Goal: Answer question/provide support: Share knowledge or assist other users

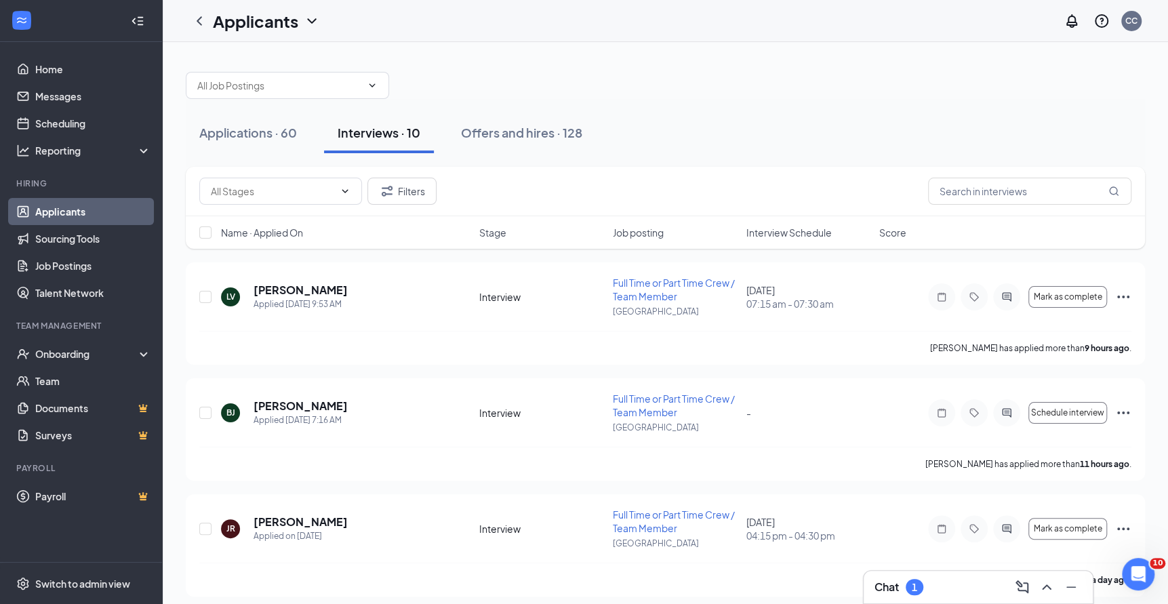
click at [935, 587] on div "Chat 1" at bounding box center [979, 587] width 208 height 22
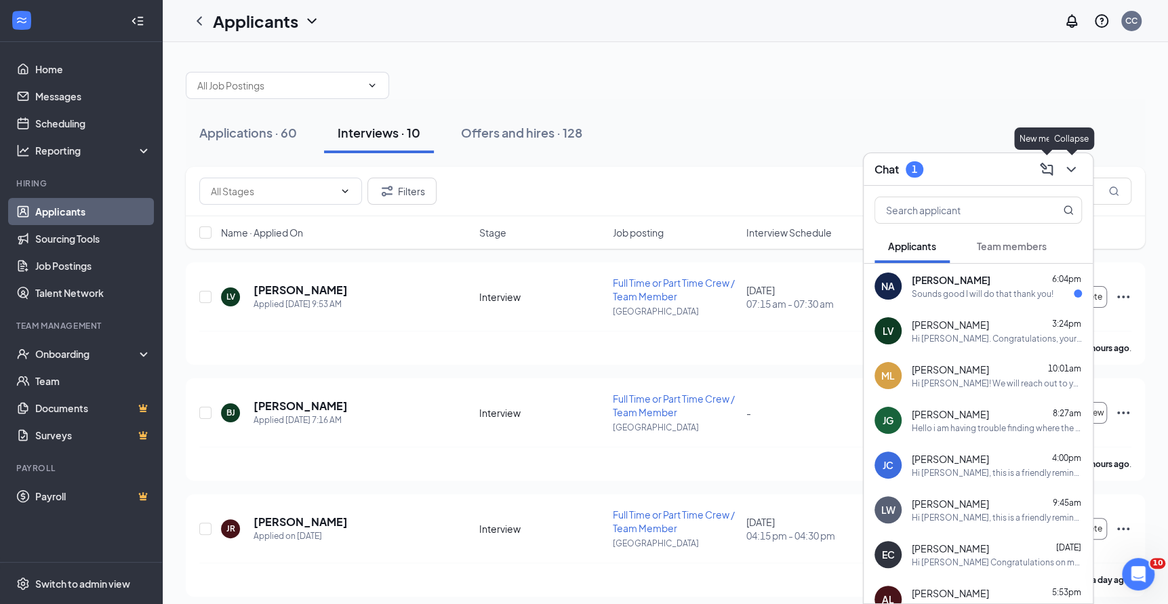
click at [1070, 174] on icon "ChevronDown" at bounding box center [1071, 169] width 16 height 16
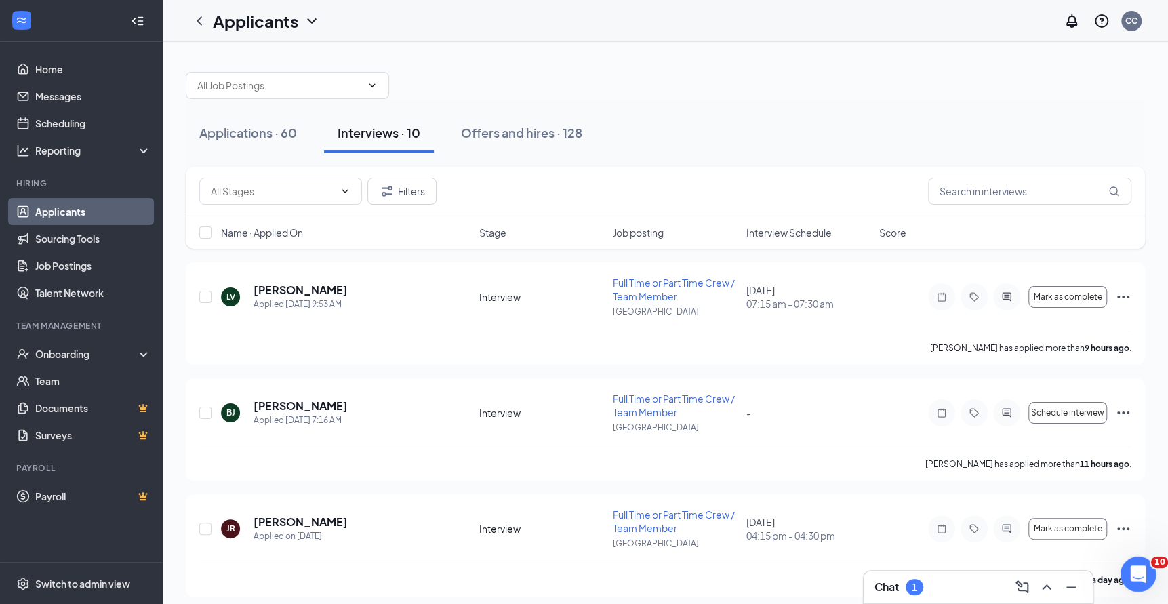
click at [1135, 557] on div "Open Intercom Messenger" at bounding box center [1136, 572] width 45 height 45
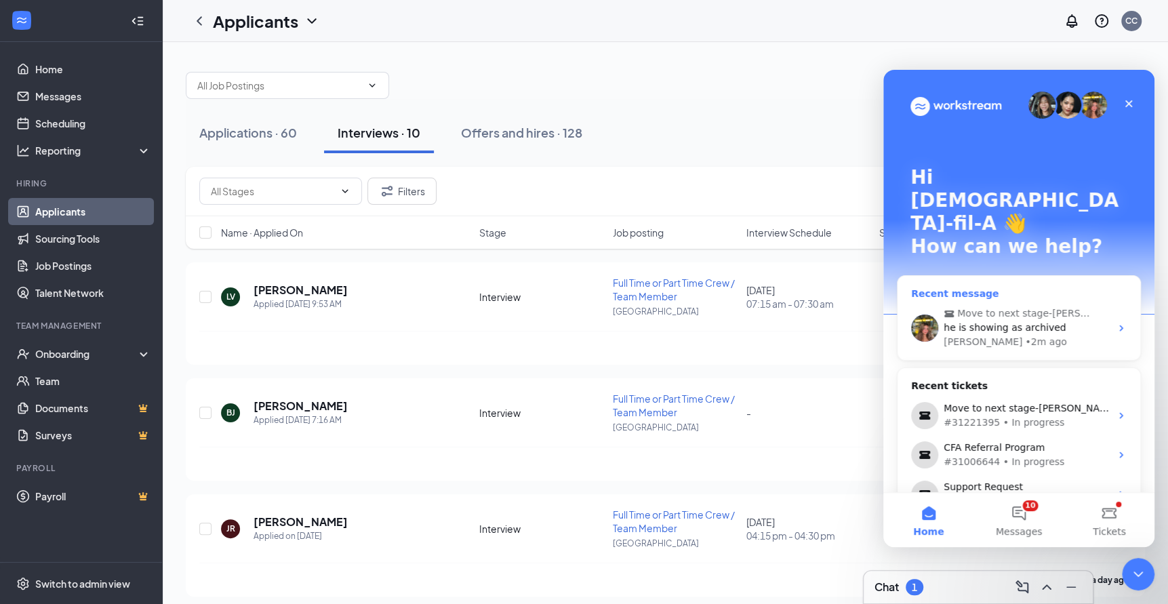
click at [1034, 335] on div "Anne • 2m ago" at bounding box center [1027, 342] width 167 height 14
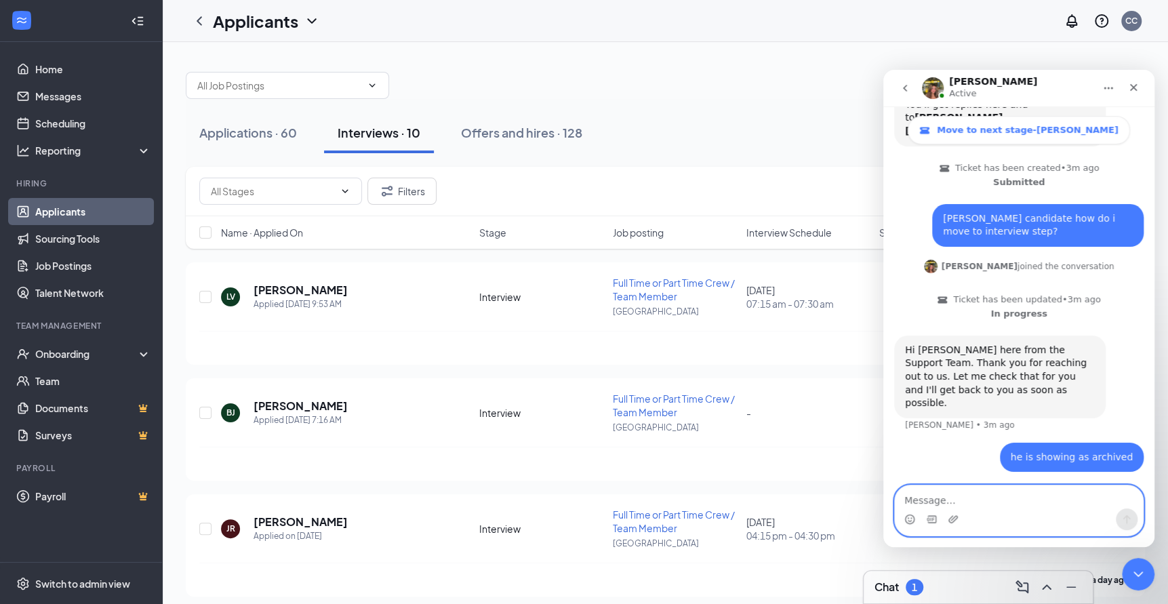
scroll to position [216, 0]
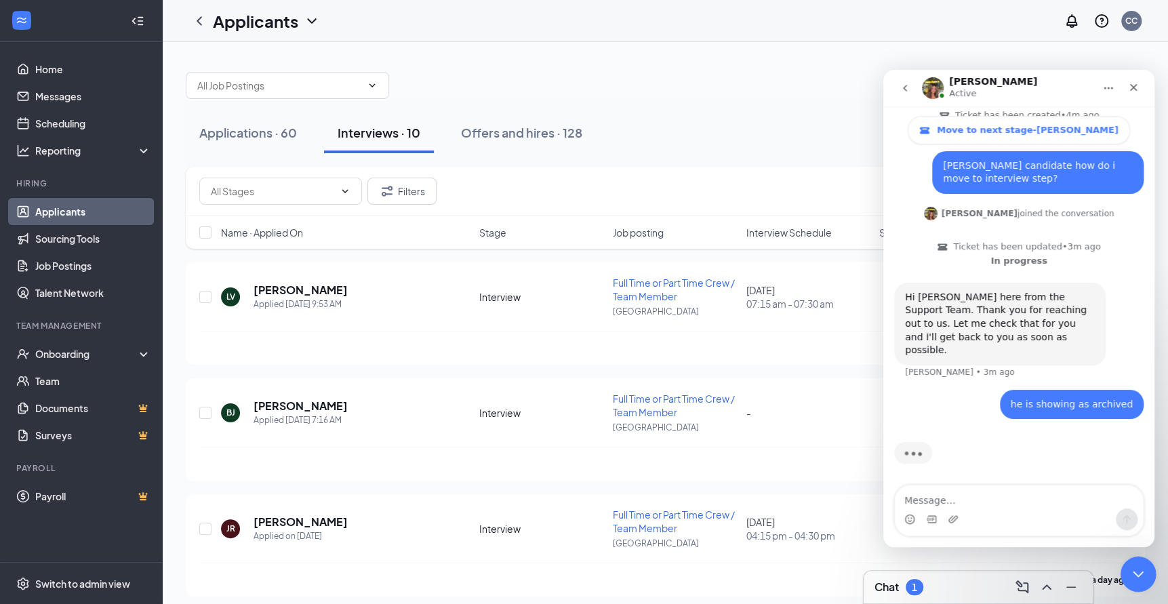
click at [1135, 570] on icon "Close Intercom Messenger" at bounding box center [1136, 572] width 16 height 16
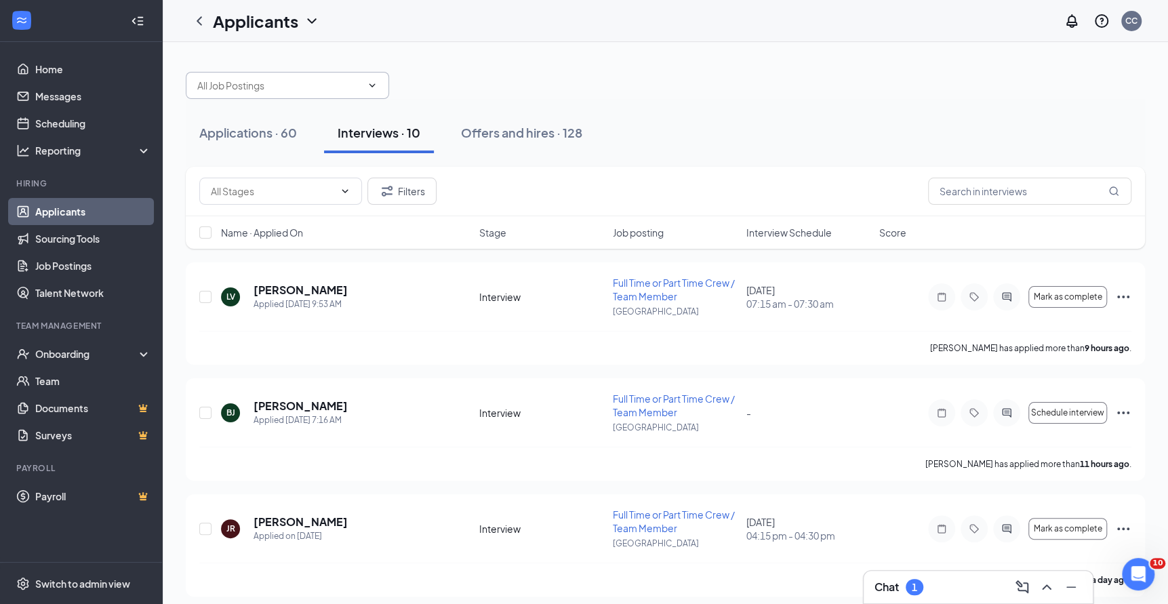
click at [328, 75] on span at bounding box center [287, 85] width 203 height 27
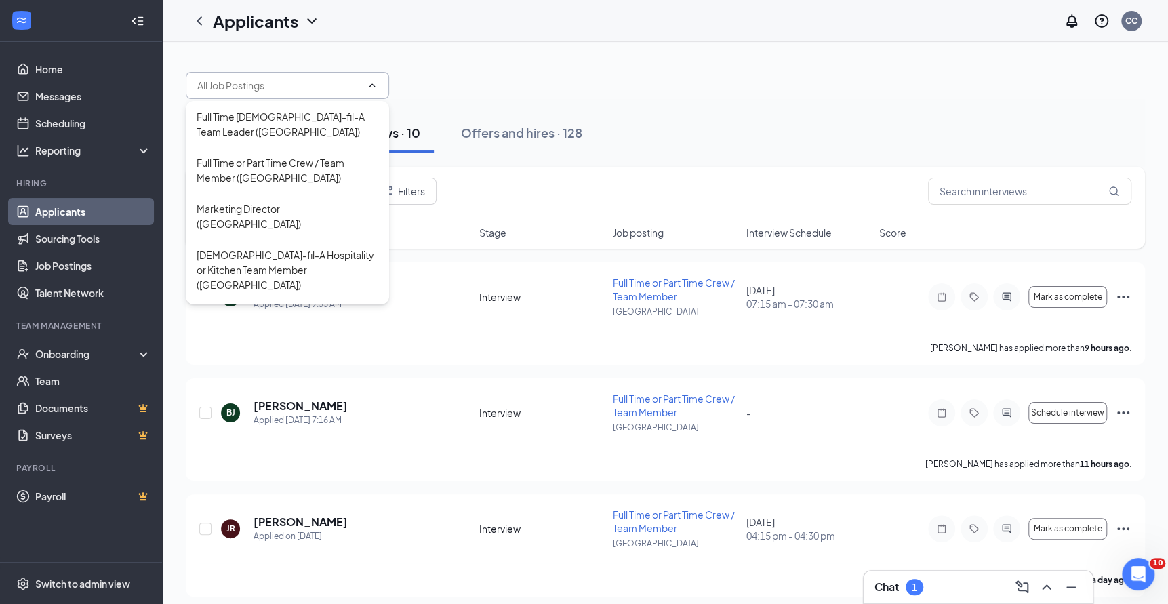
click at [481, 62] on div at bounding box center [666, 78] width 960 height 41
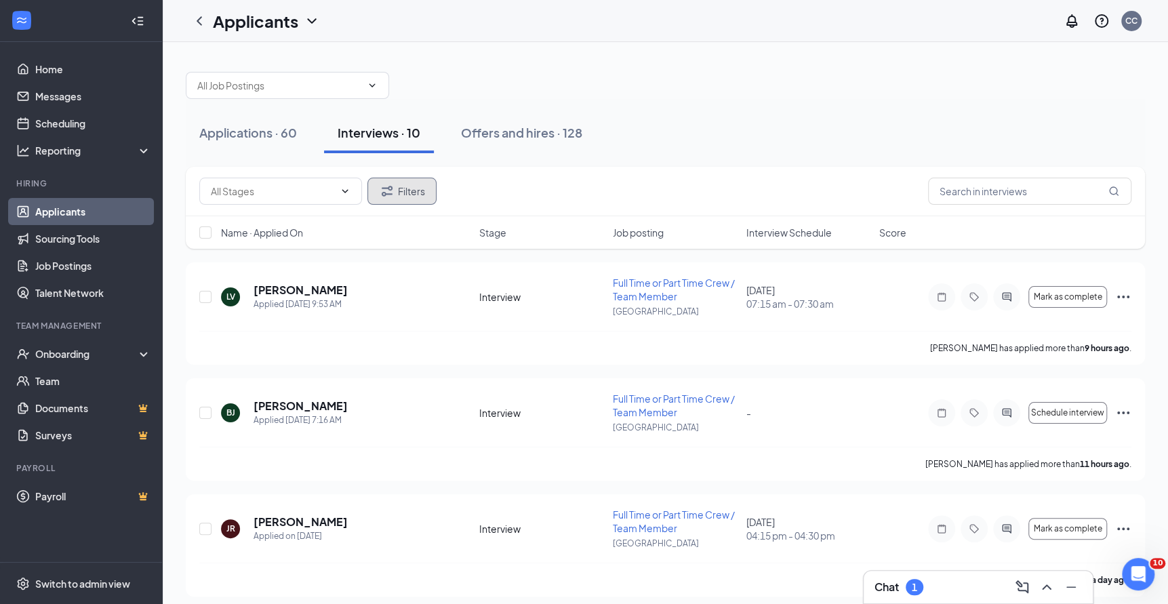
click at [417, 194] on button "Filters" at bounding box center [402, 191] width 69 height 27
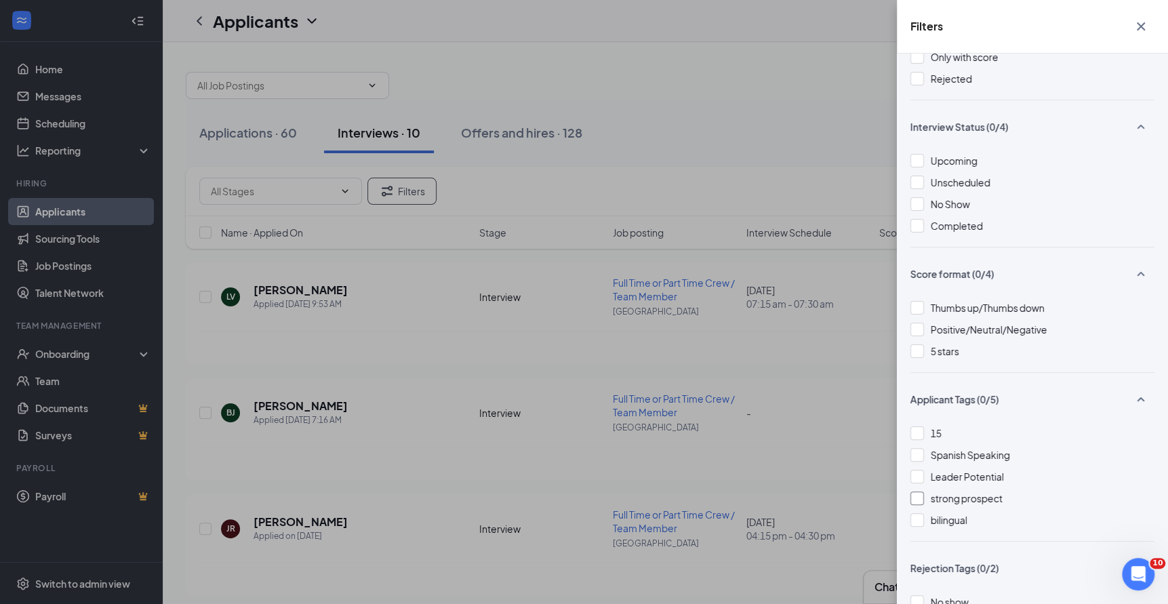
scroll to position [0, 0]
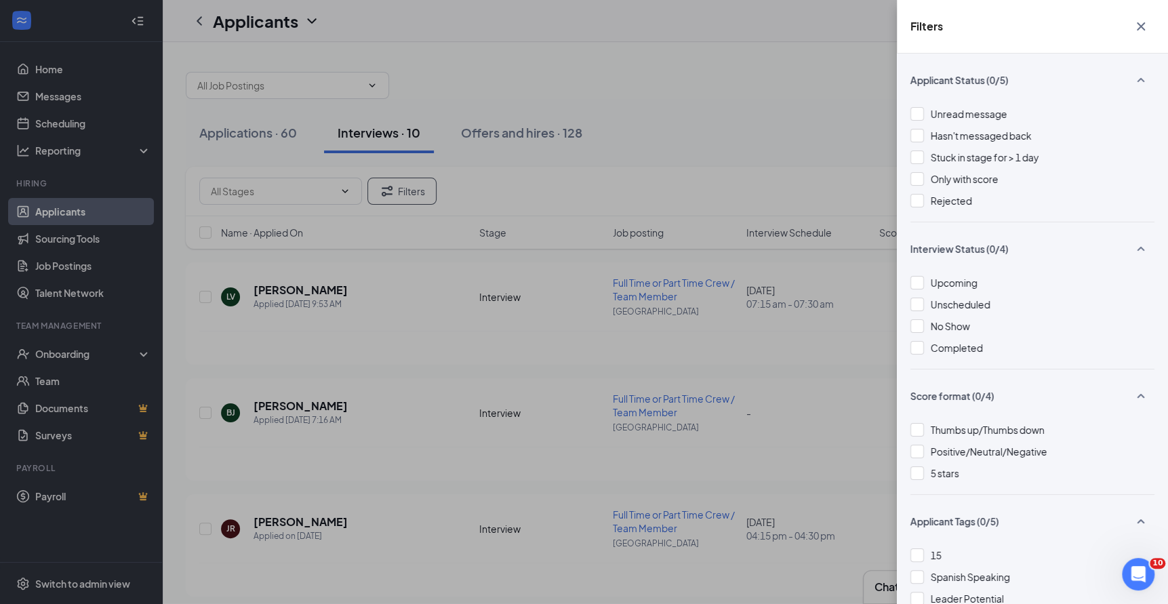
click at [1146, 20] on icon "Cross" at bounding box center [1141, 26] width 16 height 16
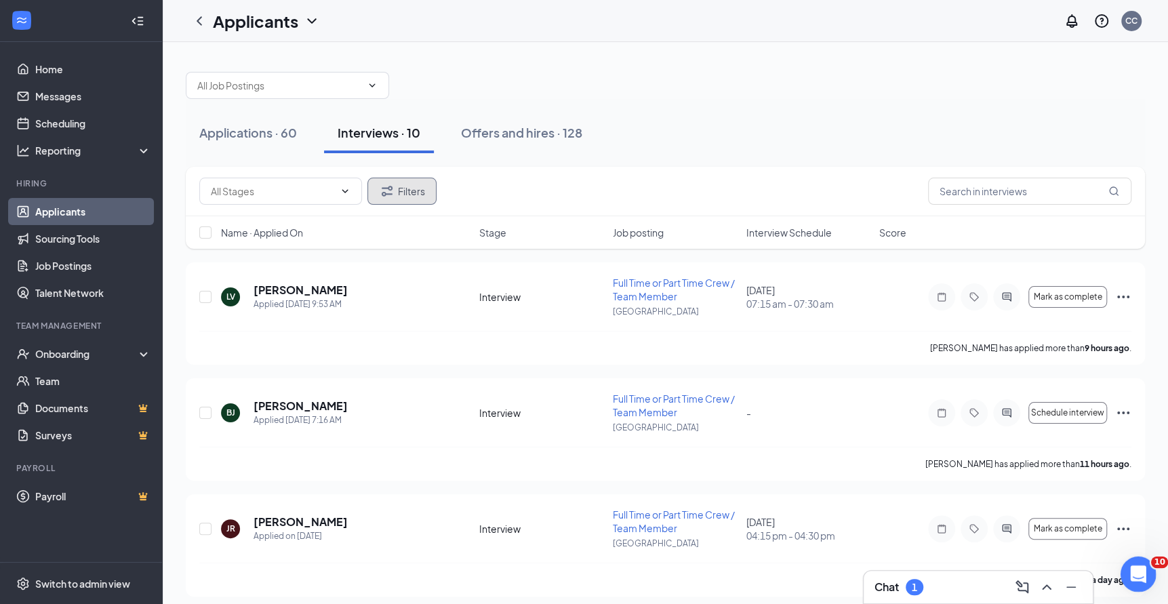
scroll to position [216, 0]
click at [1135, 571] on icon "Open Intercom Messenger" at bounding box center [1137, 573] width 22 height 22
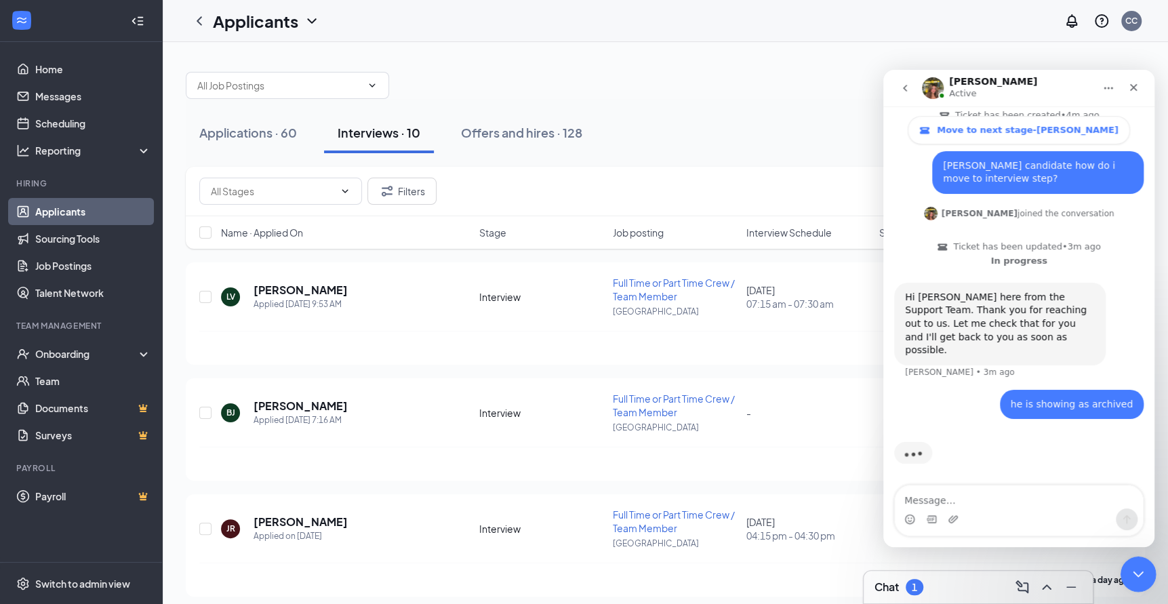
click at [1140, 572] on icon "Close Intercom Messenger" at bounding box center [1136, 572] width 16 height 16
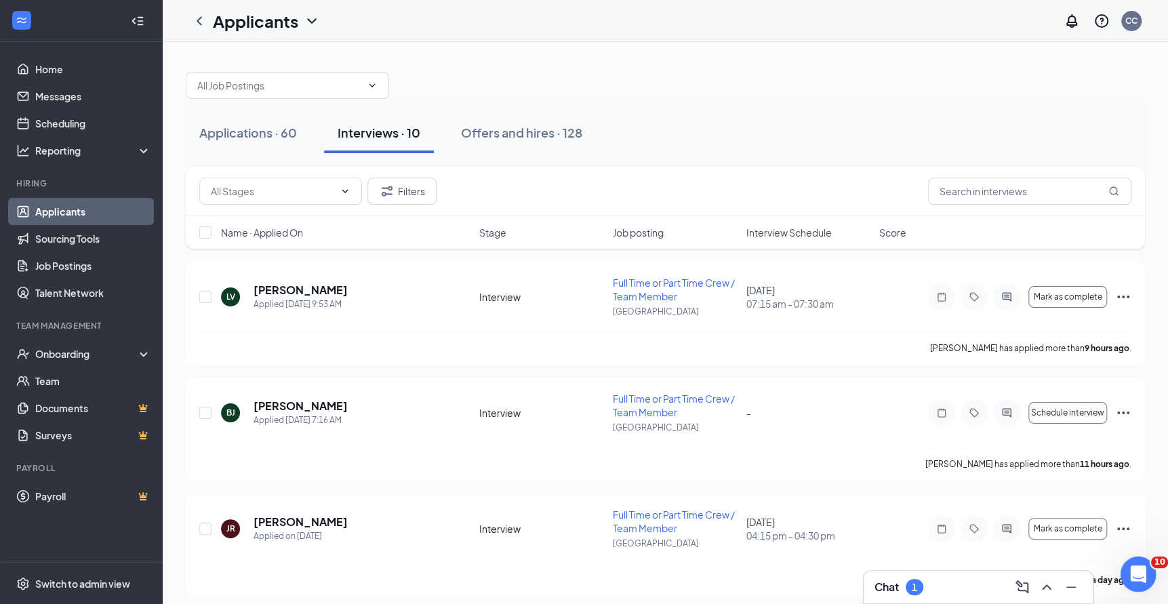
click at [1148, 578] on div "Open Intercom Messenger" at bounding box center [1136, 572] width 45 height 45
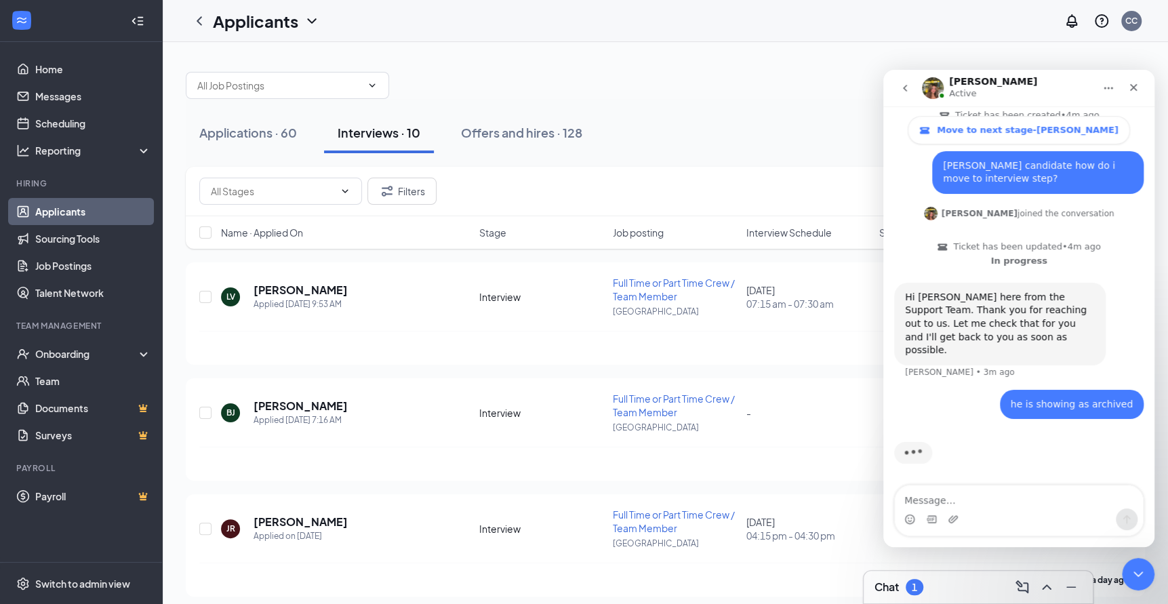
scroll to position [22, 0]
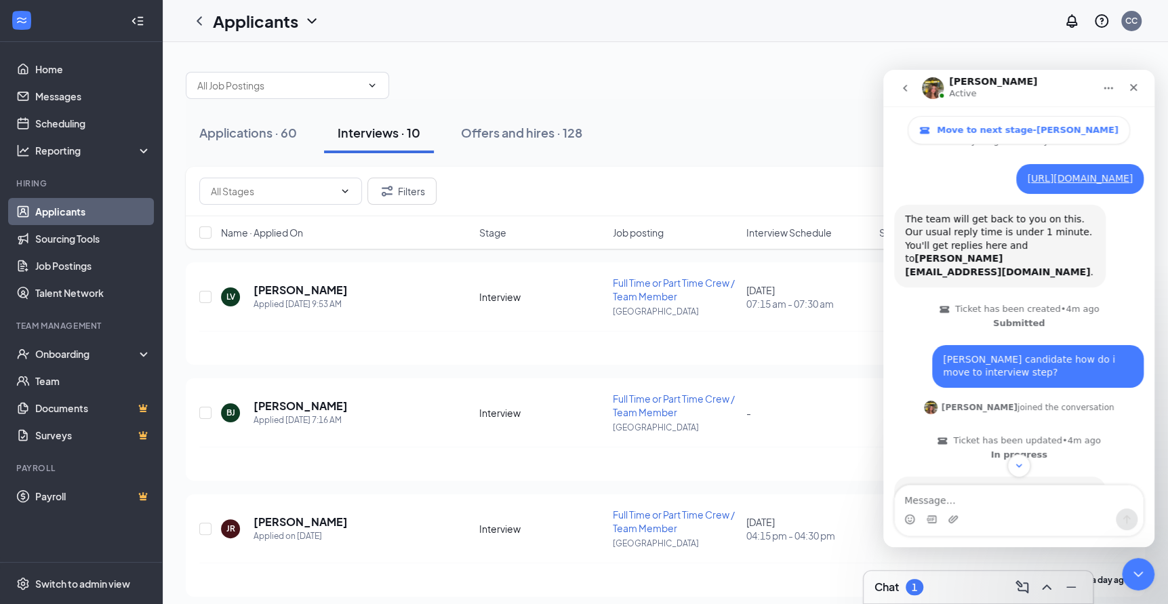
click at [1004, 370] on div "Anderson Chilel candidate how do i move to interview step?" at bounding box center [1038, 366] width 190 height 26
copy div "Chilel"
click at [1140, 569] on icon "Close Intercom Messenger" at bounding box center [1136, 572] width 16 height 16
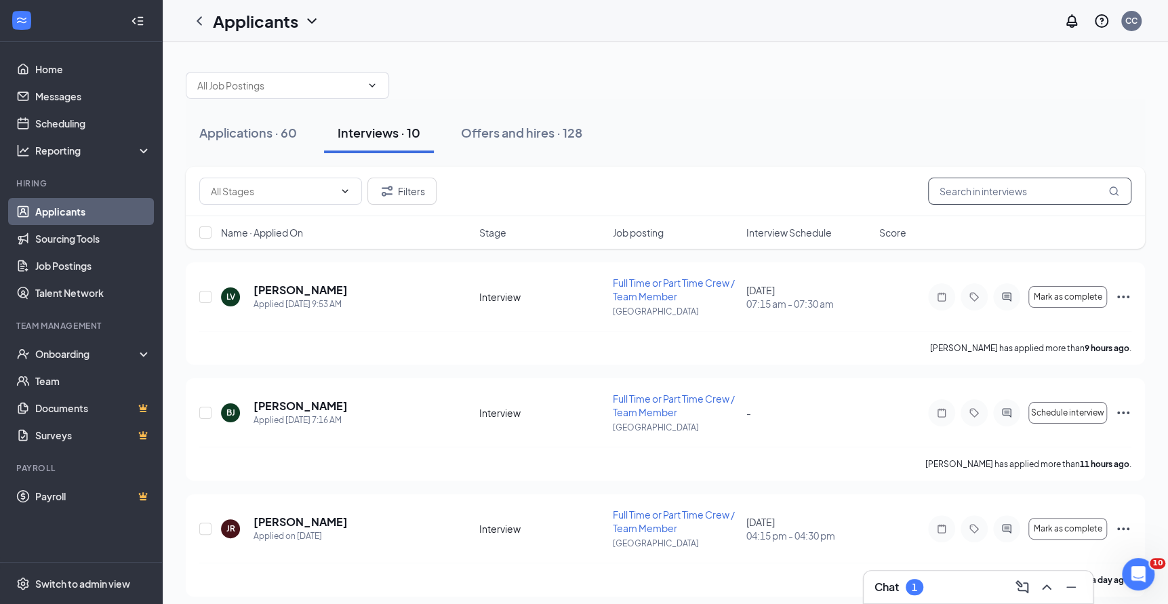
click at [1003, 190] on input "text" at bounding box center [1029, 191] width 203 height 27
paste input "Chilel"
type input "Chilel"
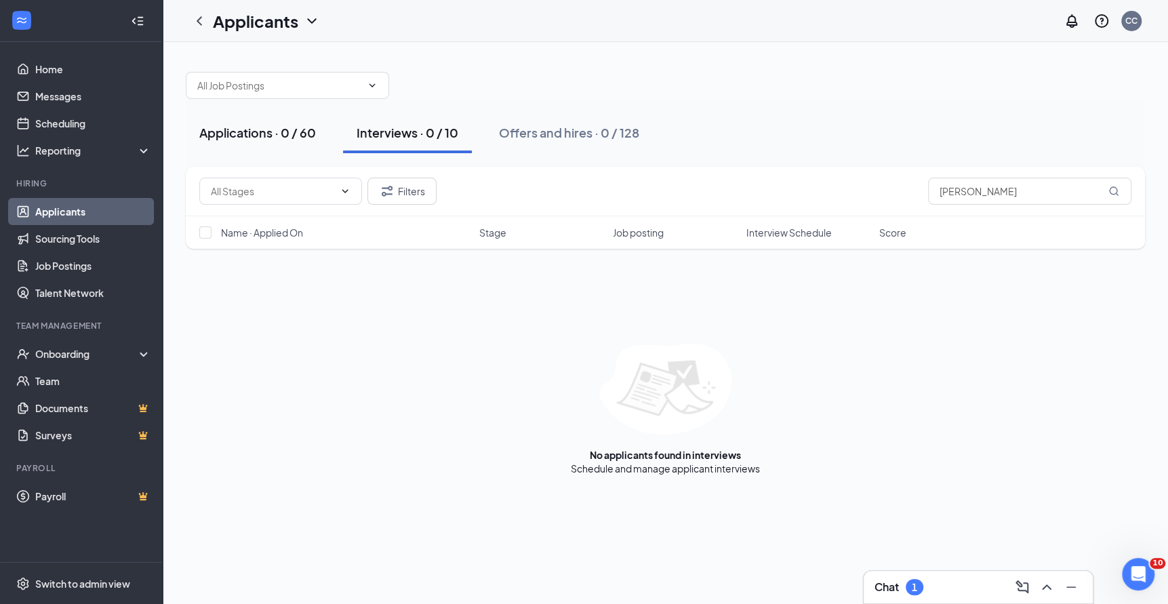
click at [237, 140] on div "Applications · 0 / 60" at bounding box center [257, 132] width 117 height 17
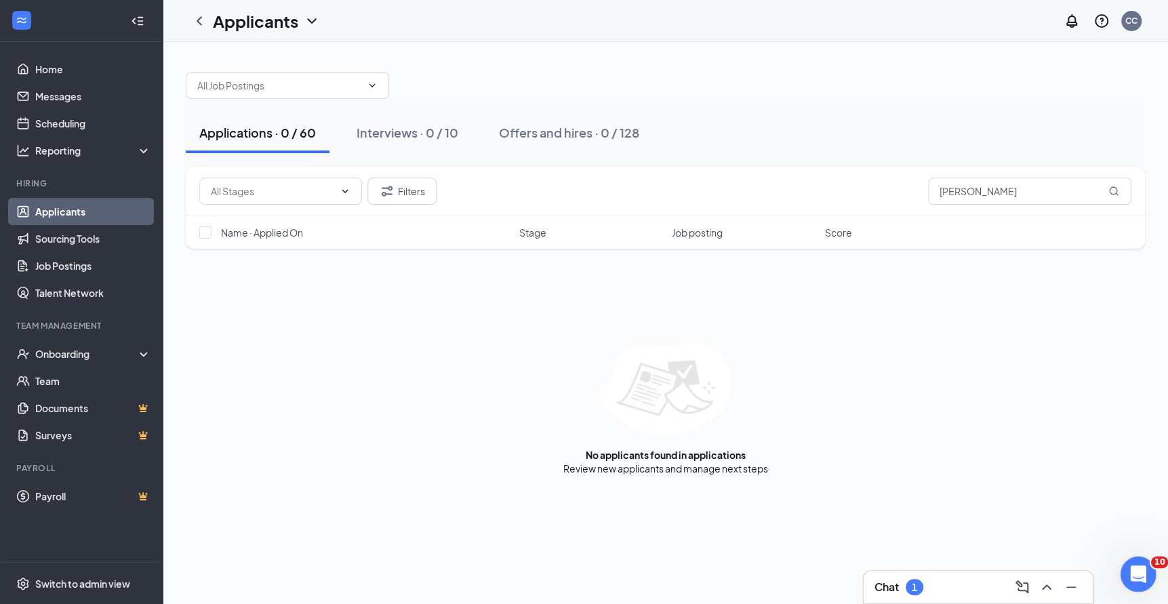
click at [1139, 571] on icon "Open Intercom Messenger" at bounding box center [1137, 573] width 22 height 22
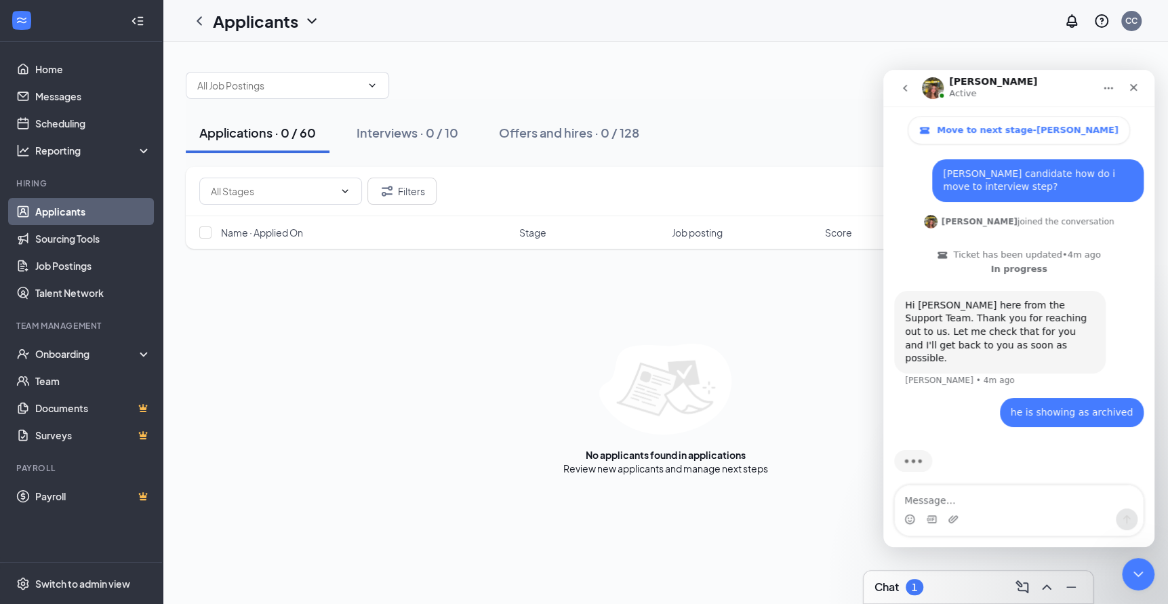
scroll to position [216, 0]
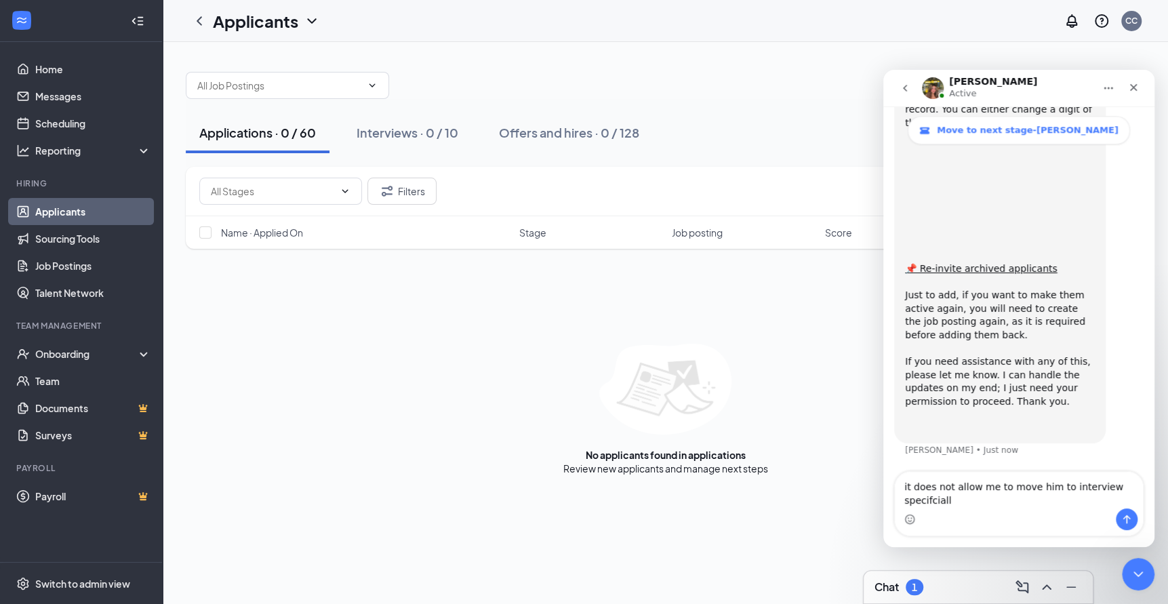
type textarea "it does not allow me to move him to interview specifcially"
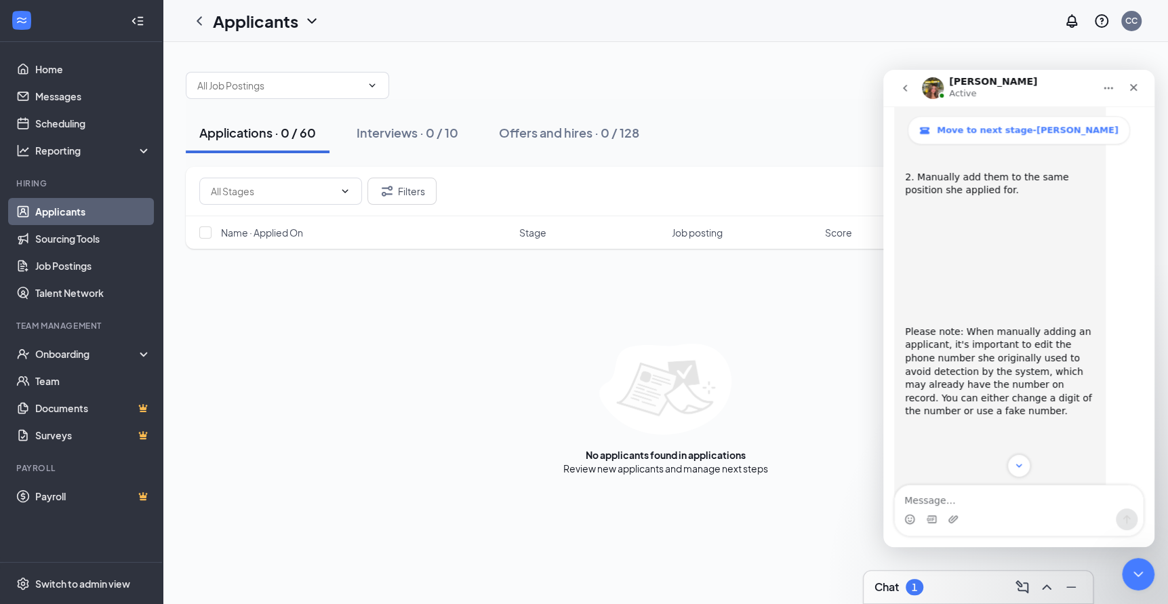
scroll to position [859, 0]
click at [989, 265] on img "Anne says…" at bounding box center [996, 269] width 182 height 95
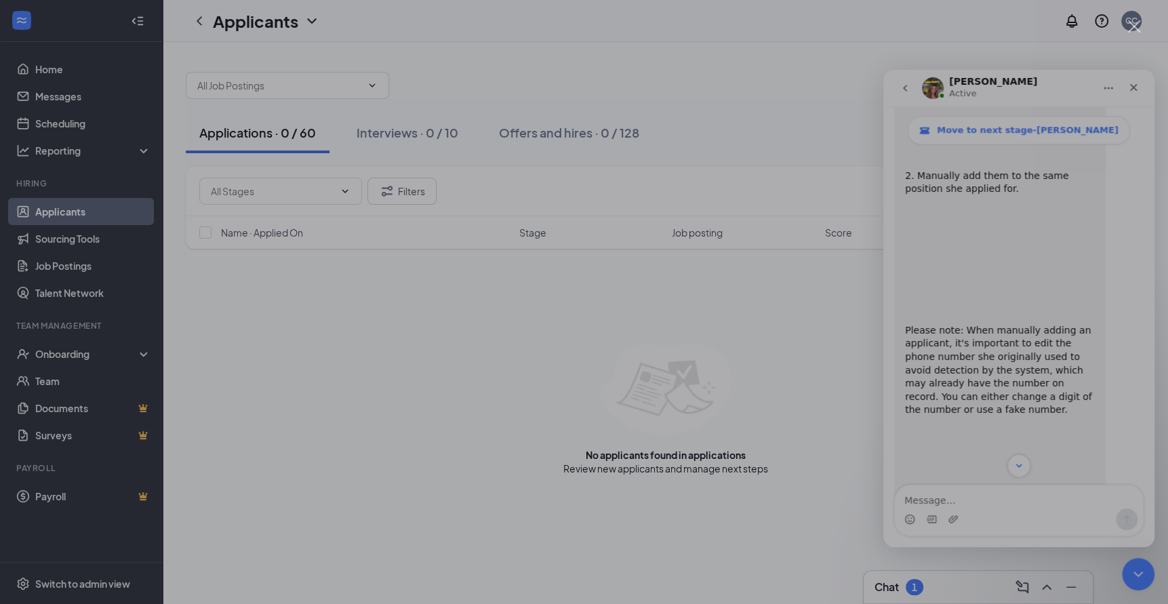
click at [585, 302] on img "Close" at bounding box center [585, 302] width 0 height 0
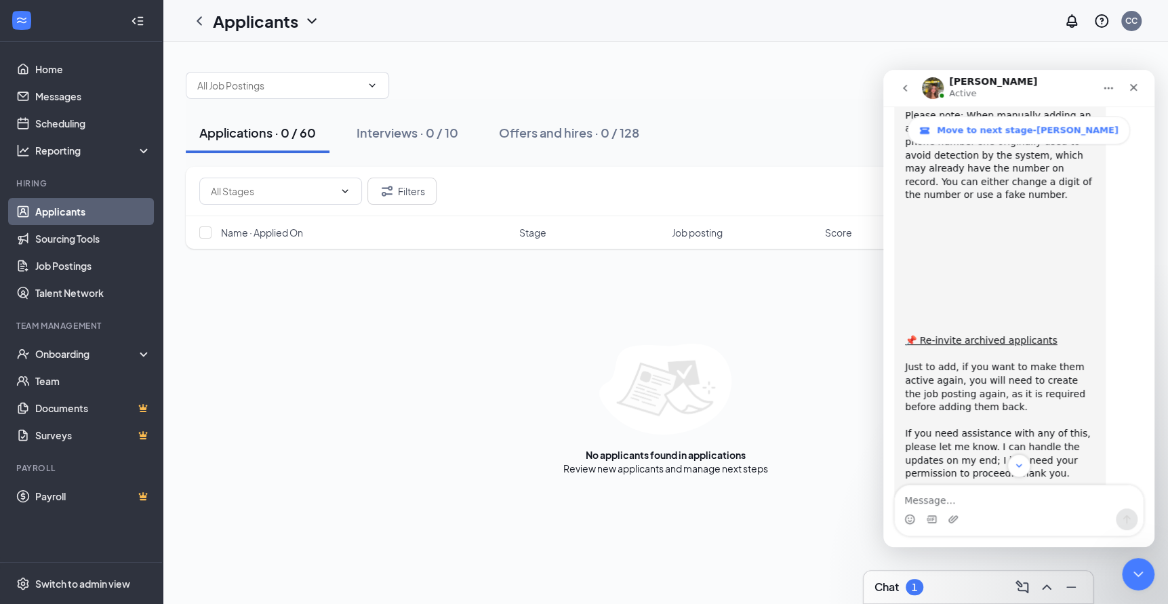
scroll to position [1073, 0]
click at [1020, 295] on img "Anne says…" at bounding box center [996, 272] width 182 height 86
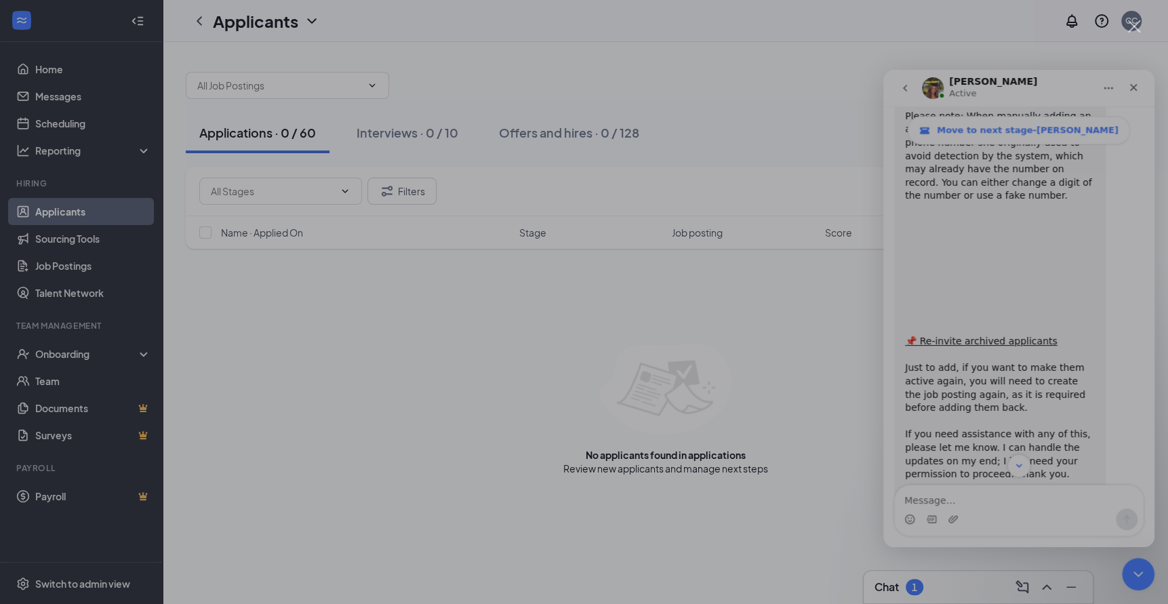
scroll to position [0, 0]
click at [585, 302] on img "Close" at bounding box center [585, 302] width 0 height 0
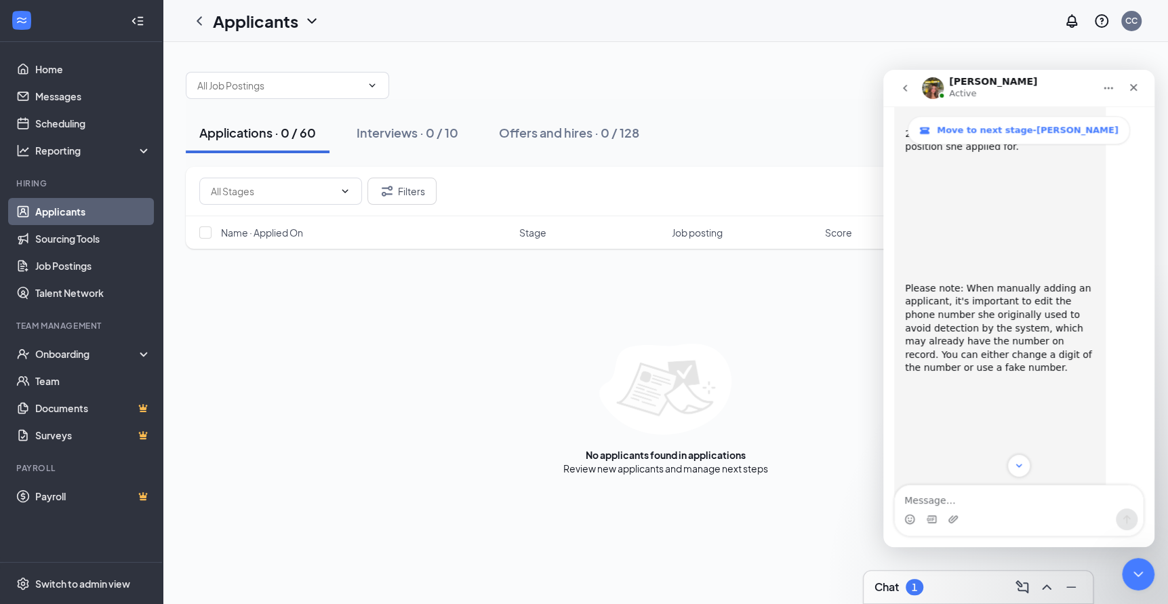
scroll to position [860, 0]
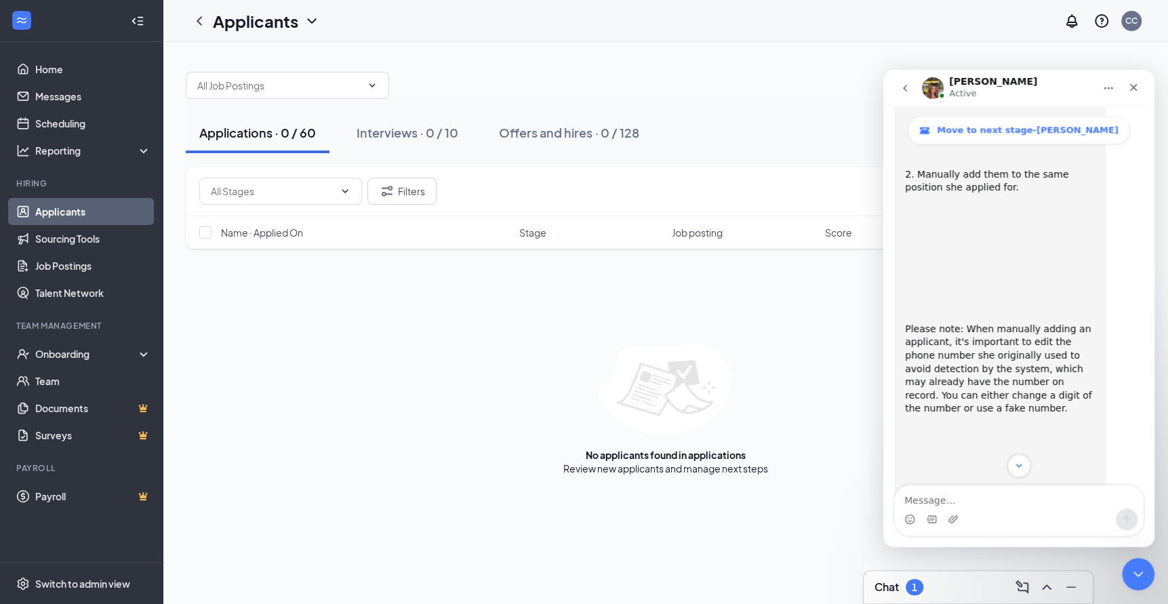
click at [1002, 323] on div "Please note: When manually adding an applicant, it's important to edit the phon…" at bounding box center [1000, 382] width 190 height 119
click at [1008, 273] on img "Anne says…" at bounding box center [996, 268] width 182 height 95
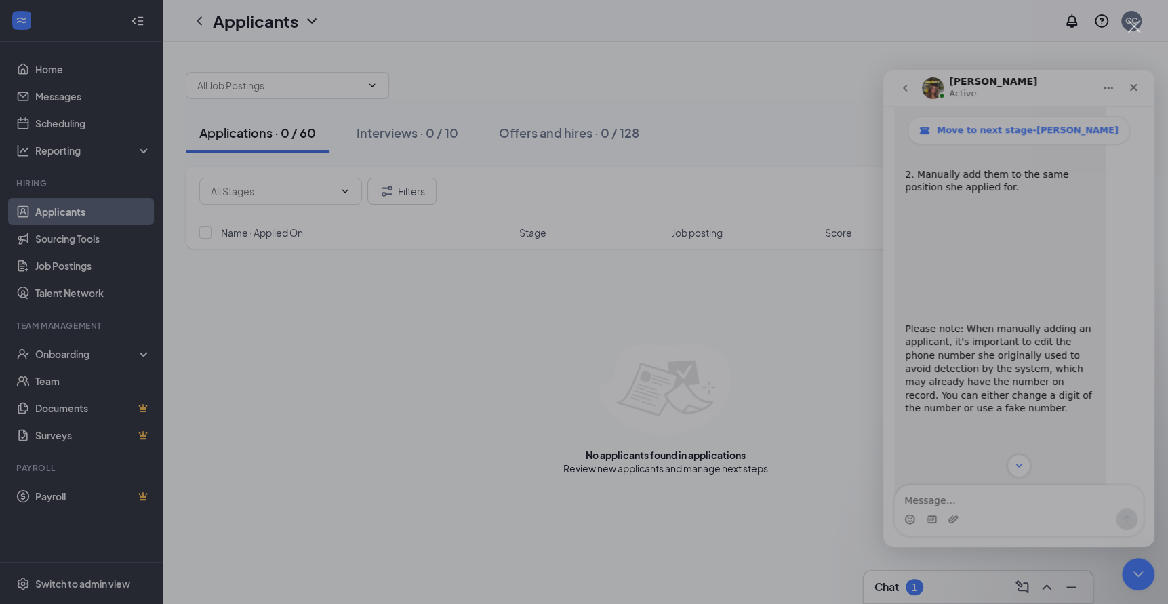
scroll to position [0, 0]
click at [585, 302] on img "Close" at bounding box center [585, 302] width 0 height 0
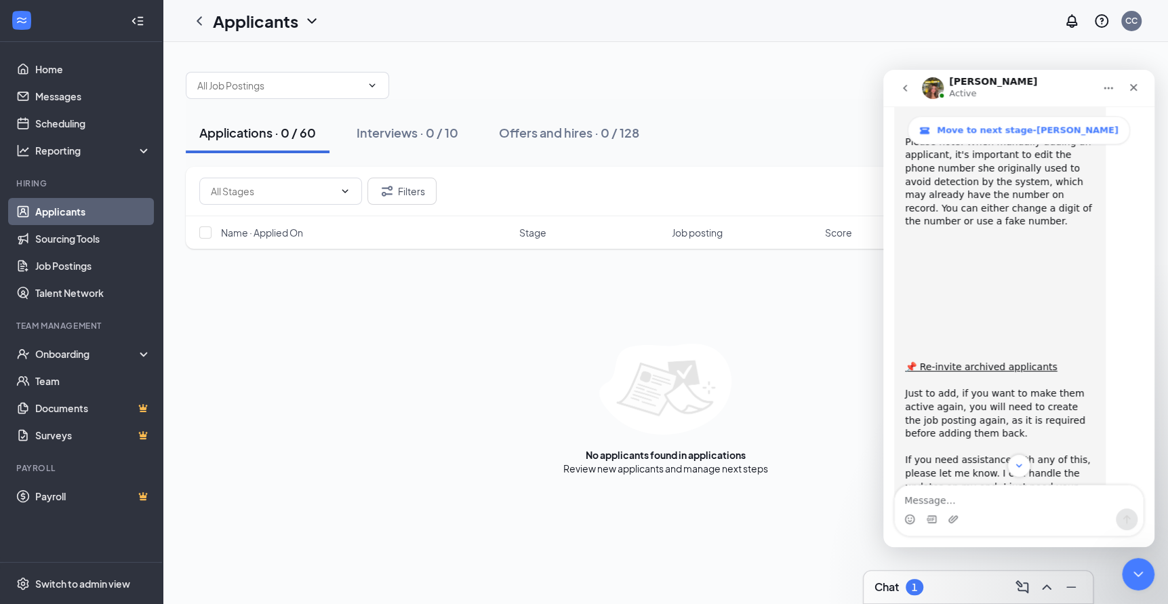
scroll to position [1074, 0]
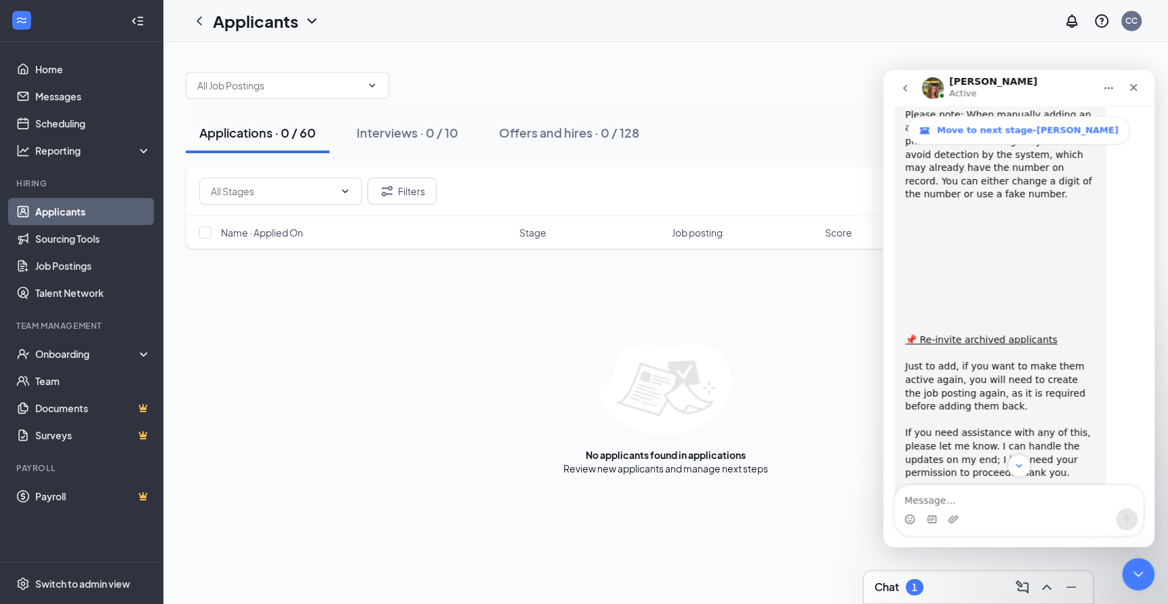
click at [1040, 278] on img "Anne says…" at bounding box center [996, 271] width 182 height 86
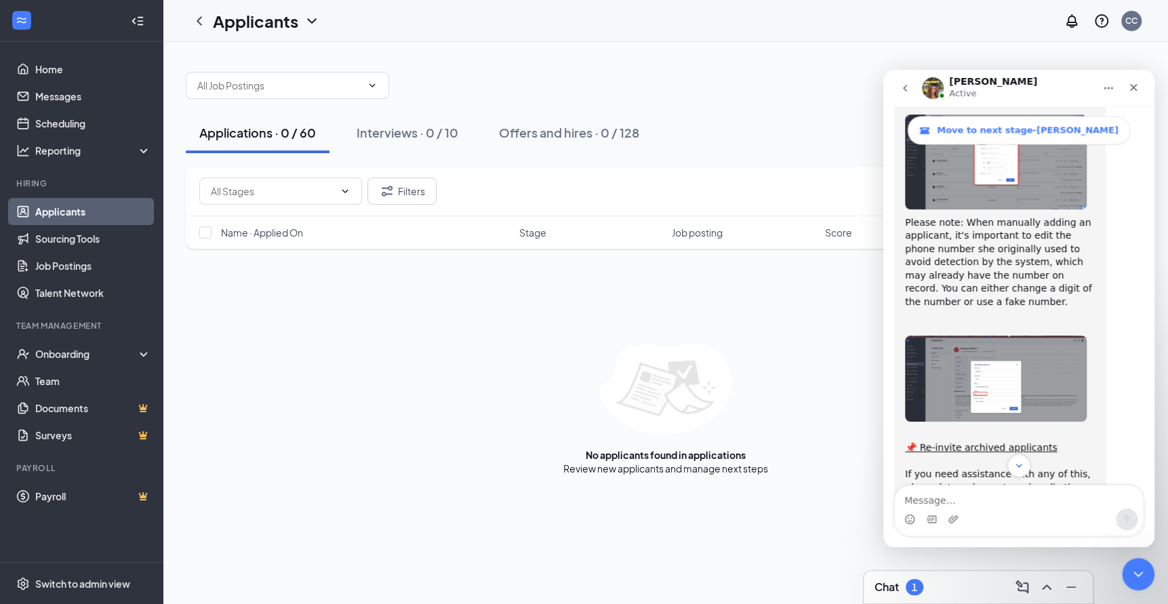
scroll to position [1145, 0]
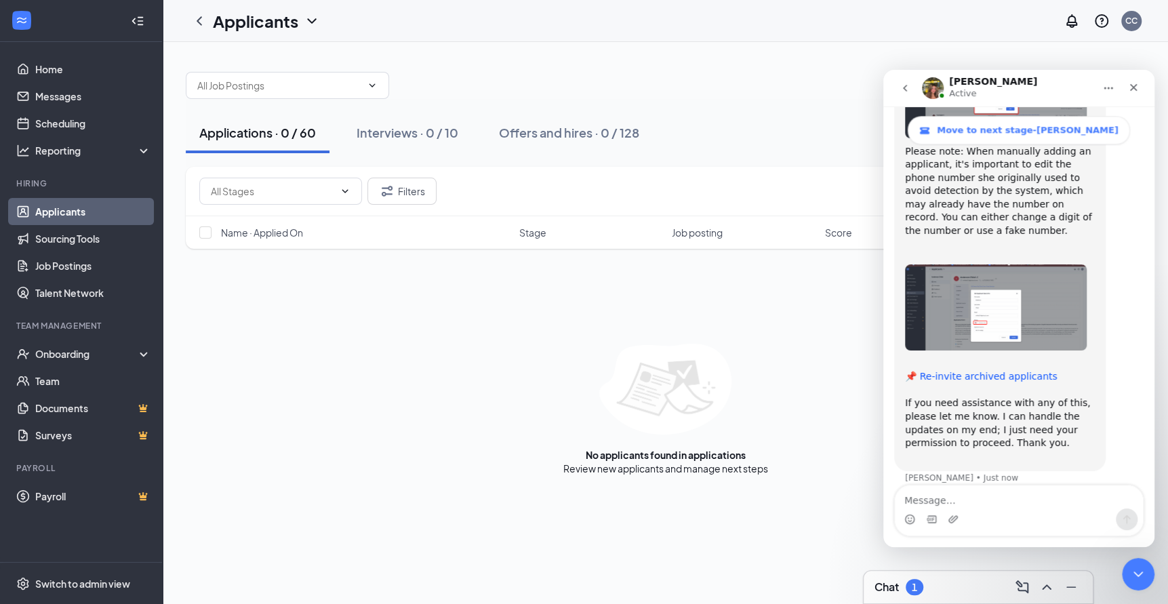
click at [967, 371] on link "📌 Re-invite archived applicants" at bounding box center [981, 376] width 153 height 11
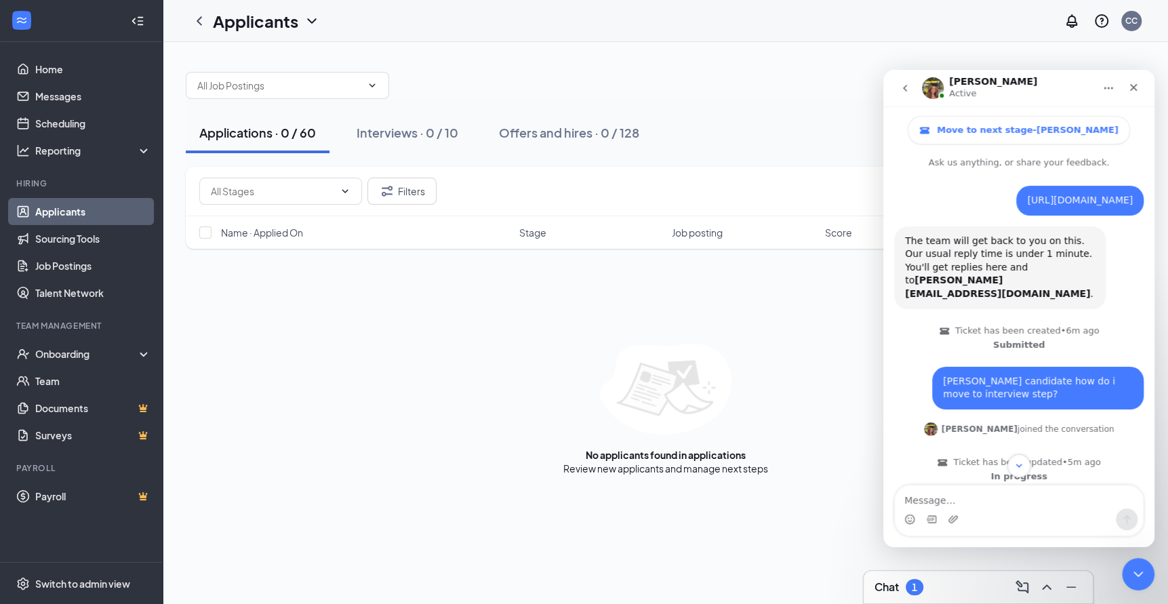
scroll to position [1, 0]
click at [1027, 193] on div "https://hr.workstream.us/#/applicants/inactive-applicants?quickReviewApplicantI…" at bounding box center [1080, 200] width 106 height 14
click at [1027, 205] on link "https://hr.workstream.us/#/applicants/inactive-applicants?quickReviewApplicantI…" at bounding box center [1080, 199] width 106 height 11
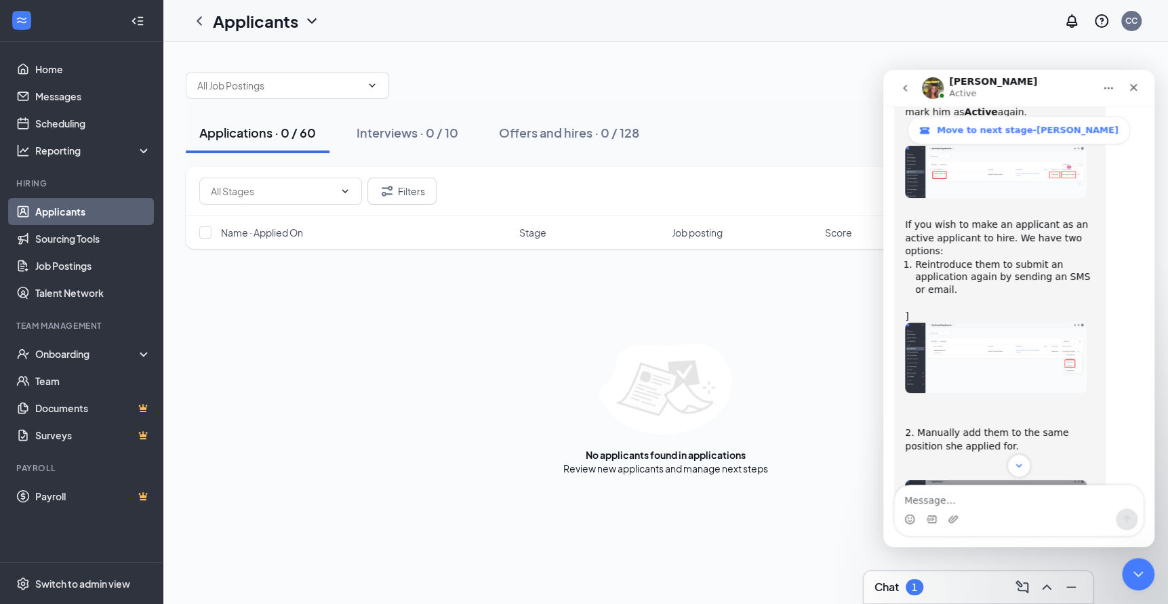
scroll to position [1145, 0]
